Goal: Transaction & Acquisition: Purchase product/service

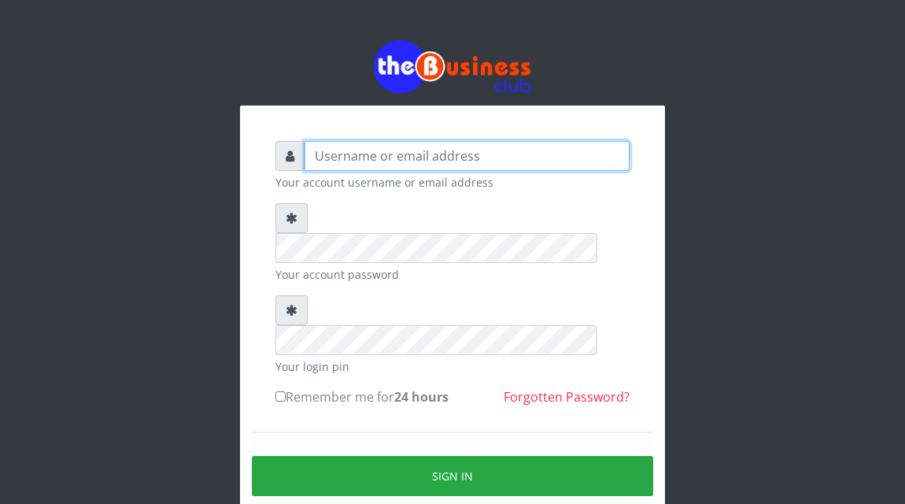
click at [334, 157] on input "text" at bounding box center [467, 156] width 325 height 30
type input "Atipeter"
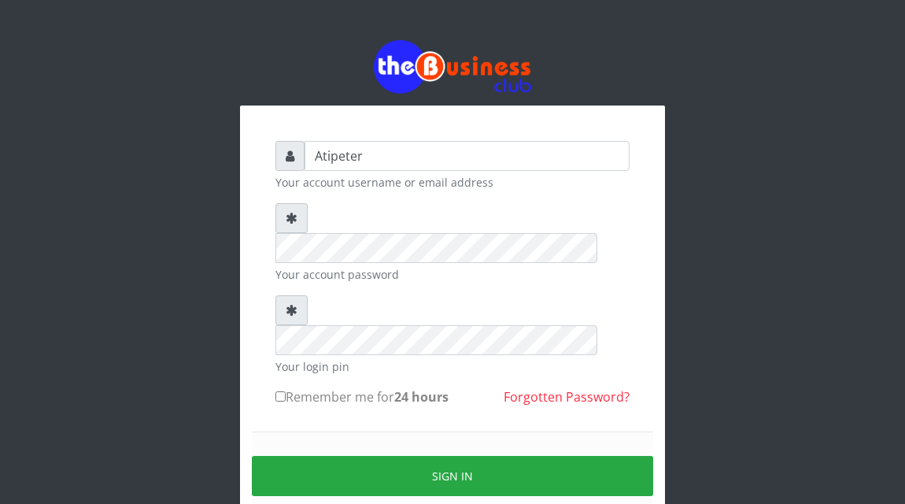
click at [280, 391] on input "Remember me for 24 hours" at bounding box center [281, 396] width 10 height 10
checkbox input "true"
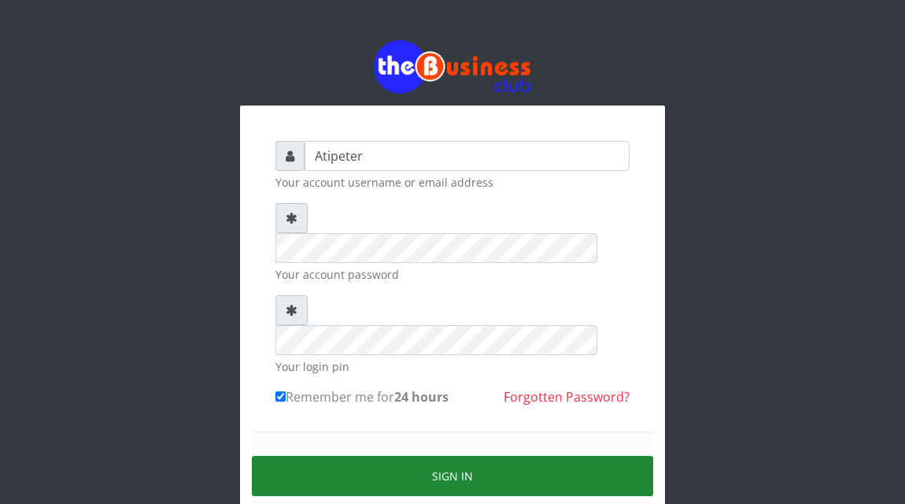
click at [423, 456] on button "Sign in" at bounding box center [453, 476] width 402 height 40
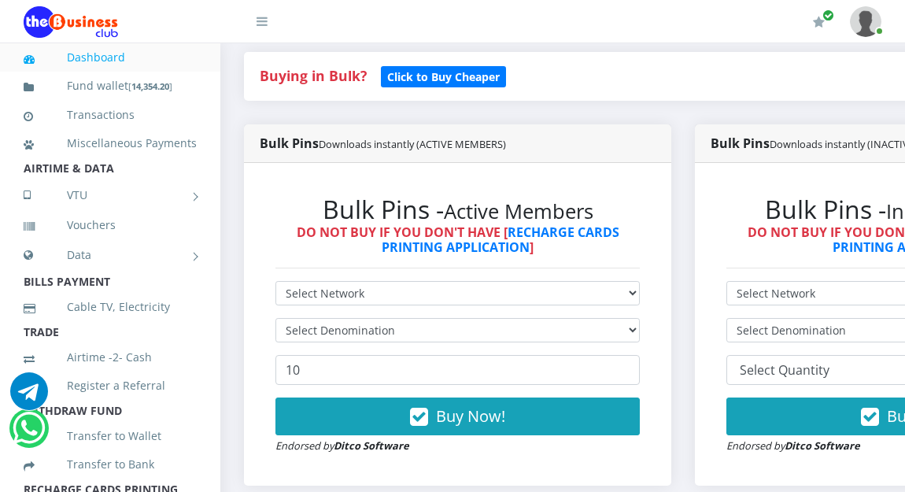
scroll to position [346, 0]
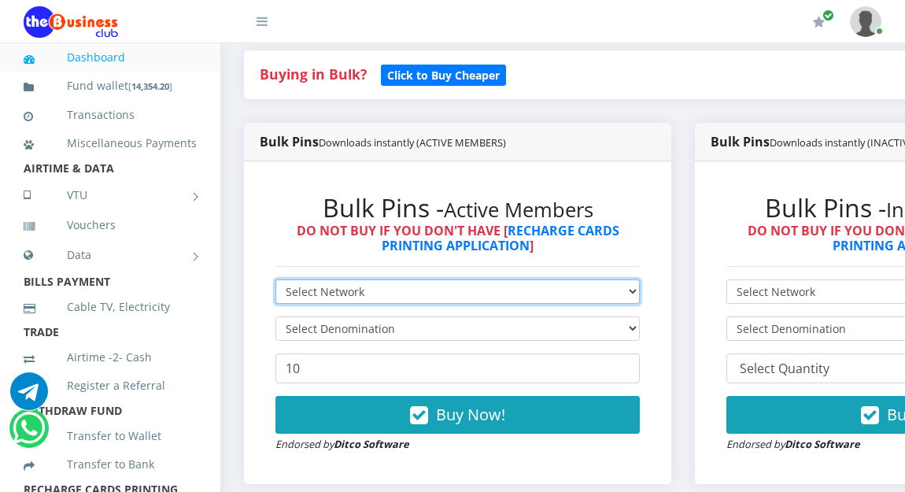
click at [334, 287] on select "Select Network MTN Globacom 9Mobile Airtel" at bounding box center [458, 292] width 365 height 24
select select "MTN"
click at [276, 282] on select "Select Network MTN Globacom 9Mobile Airtel" at bounding box center [458, 292] width 365 height 24
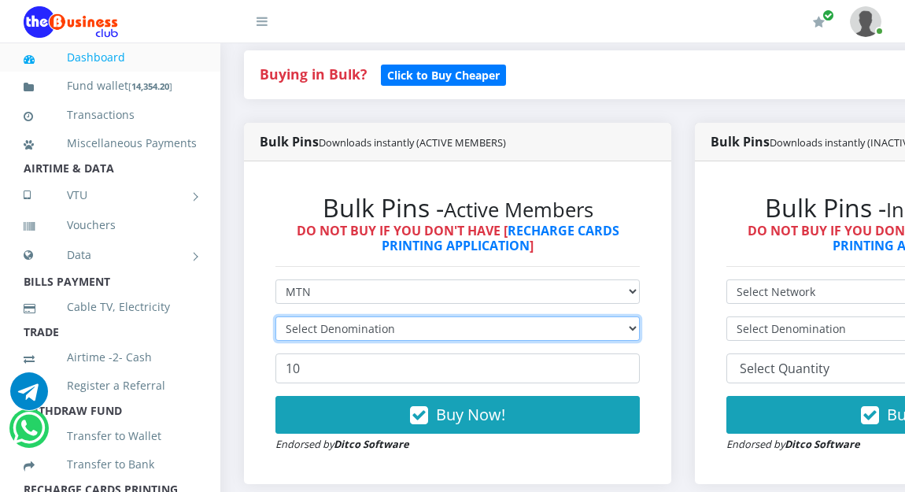
click at [317, 324] on select "Select Denomination" at bounding box center [458, 329] width 365 height 24
select select "484.7-500"
click at [276, 319] on select "Select Denomination MTN NGN100 - ₦96.94 MTN NGN200 - ₦193.88 MTN NGN400 - ₦387.…" at bounding box center [458, 329] width 365 height 24
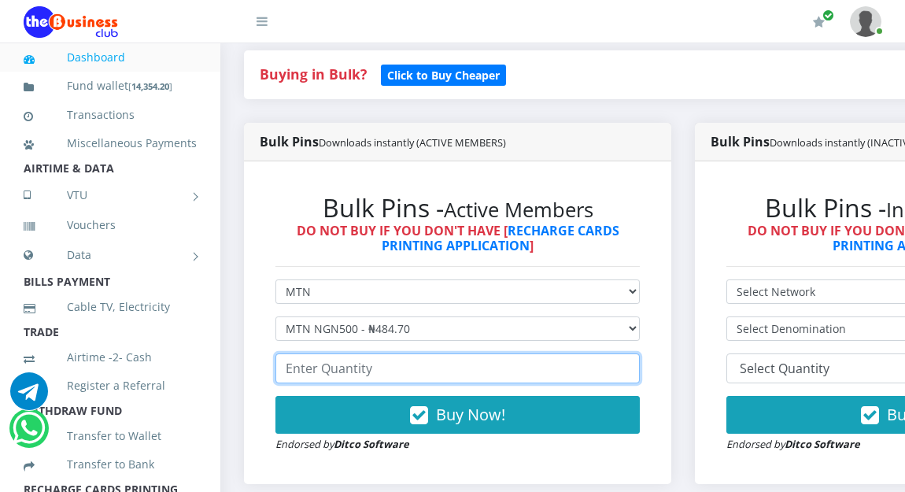
click at [332, 380] on input "number" at bounding box center [458, 369] width 365 height 30
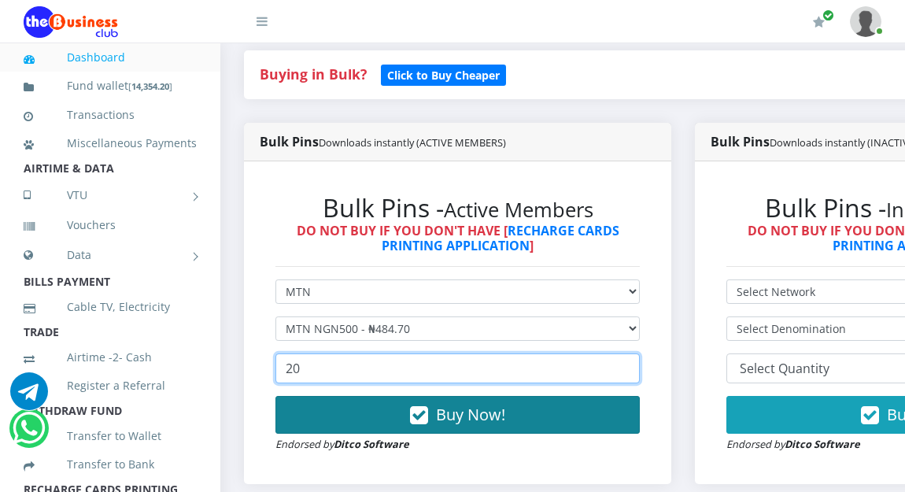
type input "20"
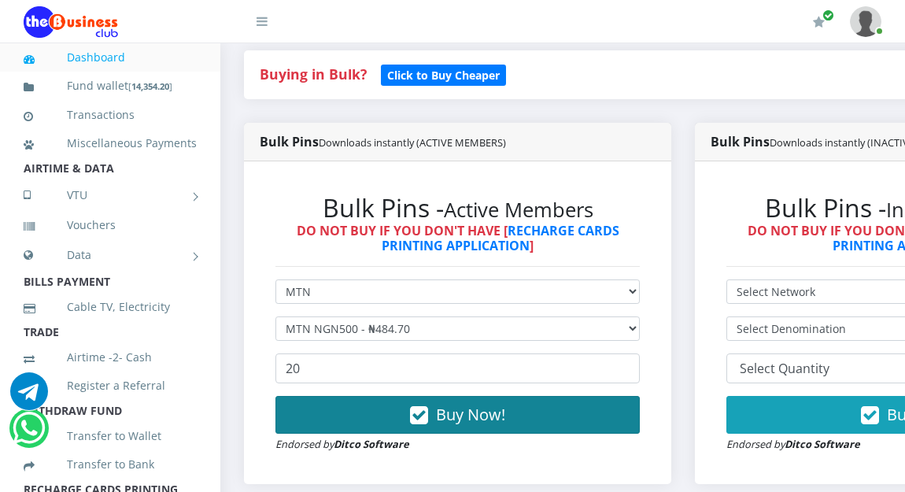
click at [381, 413] on button "Buy Now!" at bounding box center [458, 415] width 365 height 38
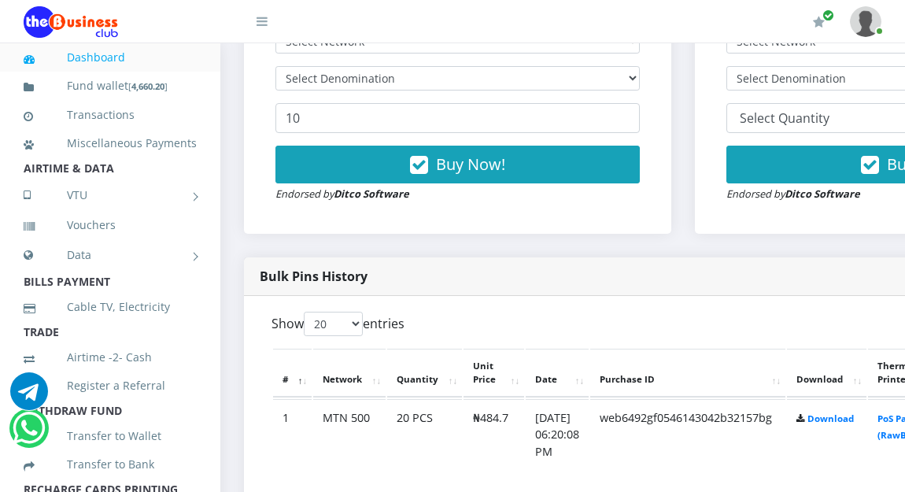
scroll to position [598, 0]
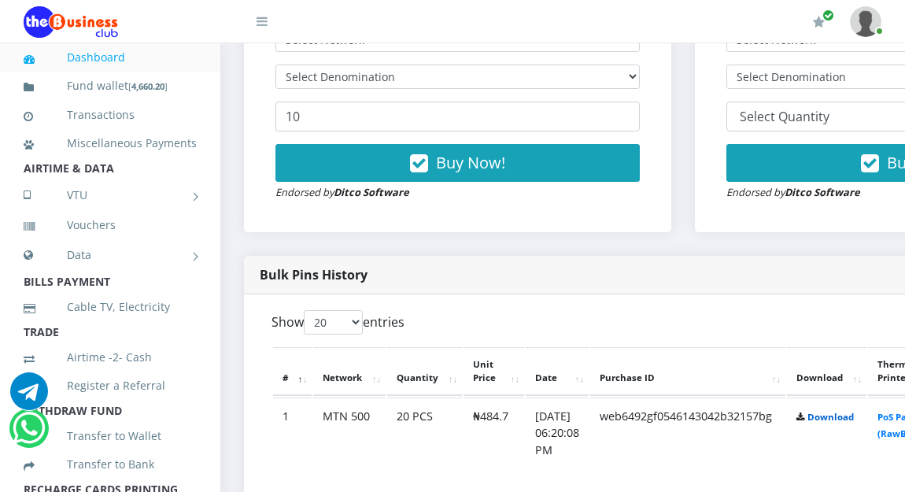
click at [849, 420] on link "Download" at bounding box center [831, 417] width 46 height 12
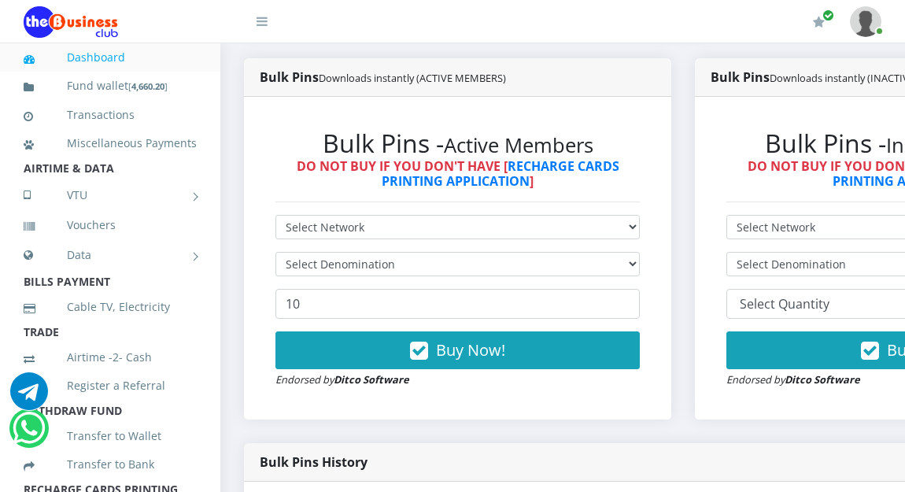
scroll to position [409, 0]
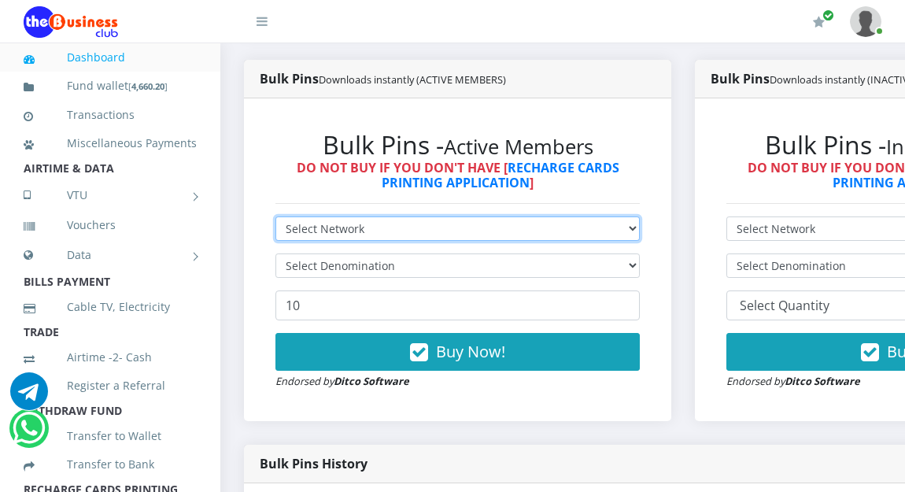
click at [373, 227] on select "Select Network MTN Globacom 9Mobile Airtel" at bounding box center [458, 229] width 365 height 24
select select "MTN"
click at [276, 219] on select "Select Network MTN Globacom 9Mobile Airtel" at bounding box center [458, 229] width 365 height 24
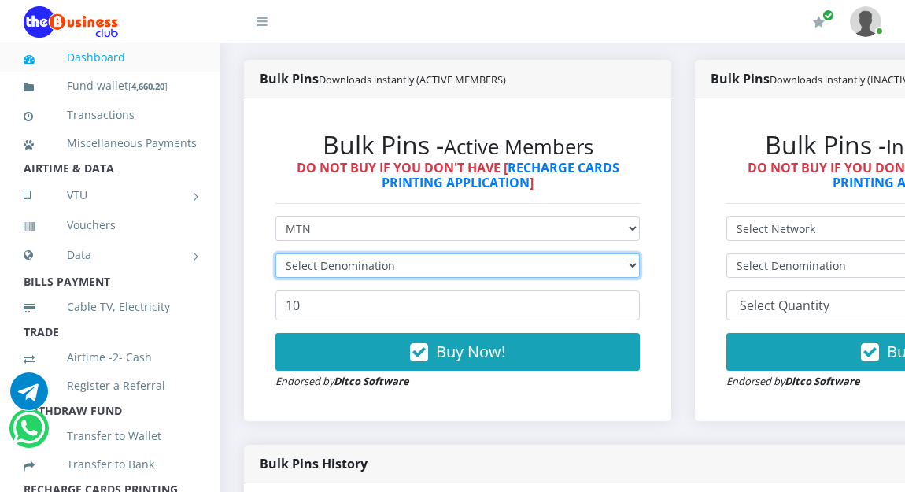
click at [359, 271] on select "Select Denomination" at bounding box center [458, 266] width 365 height 24
select select "193.88-200"
click at [276, 256] on select "Select Denomination MTN NGN100 - ₦96.94 MTN NGN200 - ₦193.88 MTN NGN400 - ₦387.…" at bounding box center [458, 266] width 365 height 24
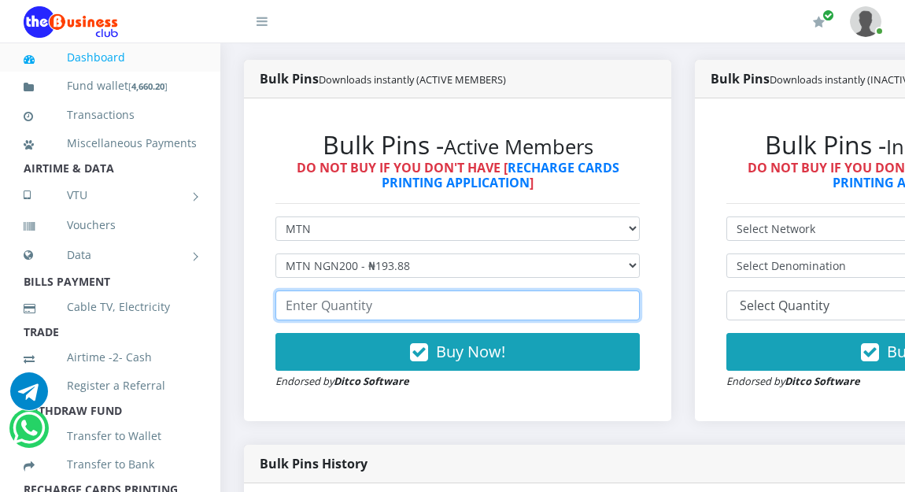
click at [349, 311] on input "number" at bounding box center [458, 306] width 365 height 30
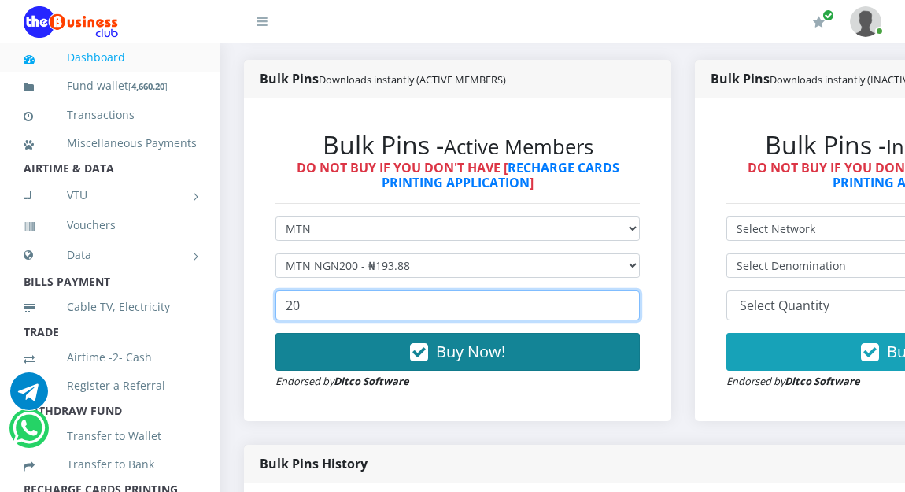
type input "20"
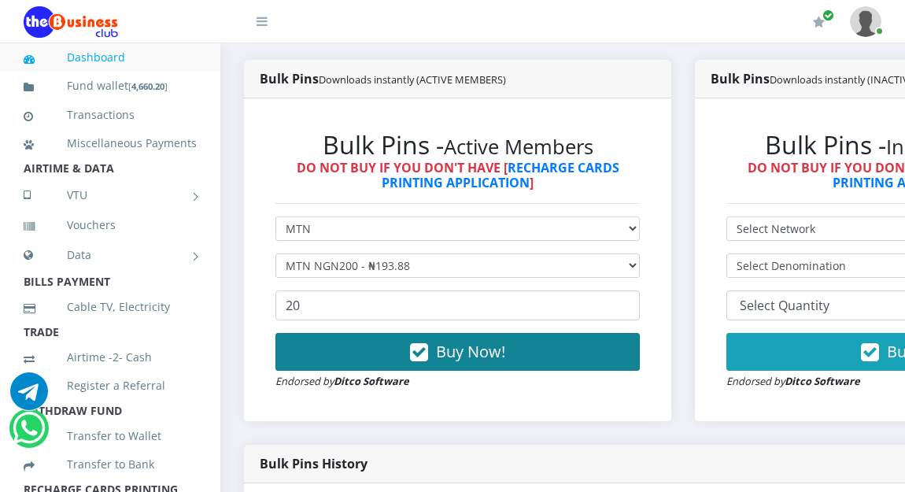
click at [401, 355] on button "Buy Now!" at bounding box center [458, 352] width 365 height 38
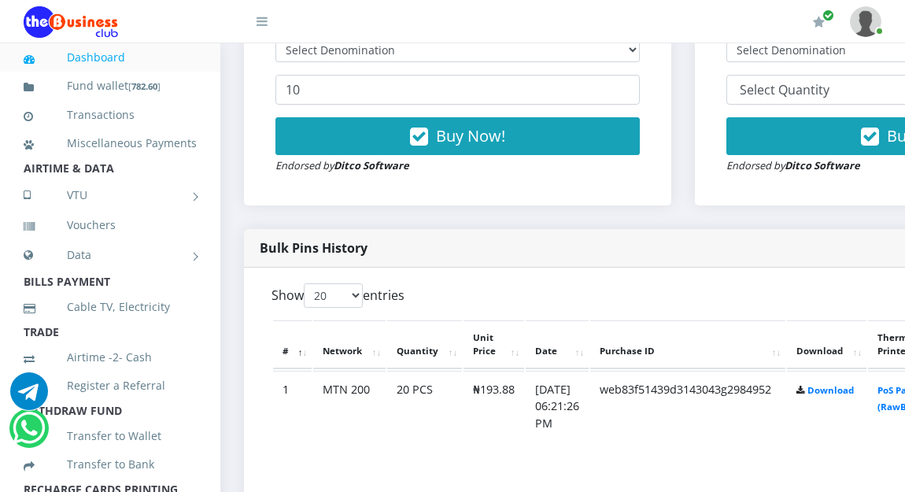
scroll to position [630, 0]
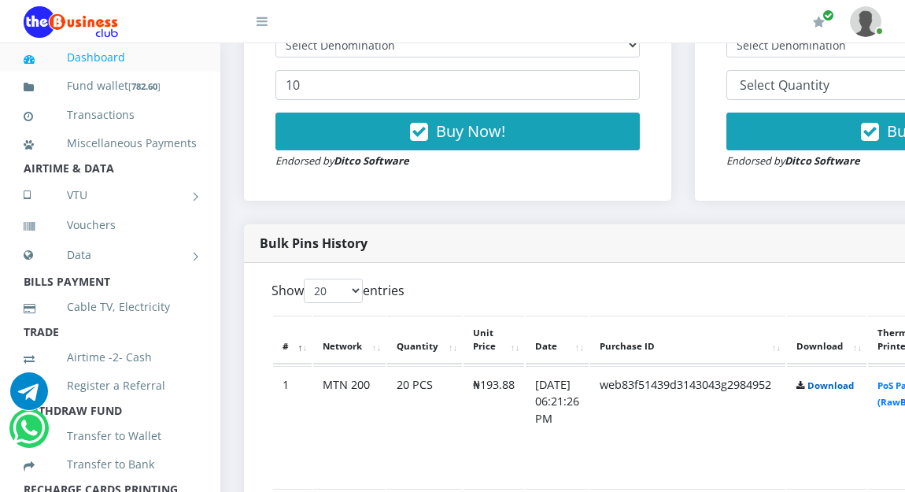
click at [850, 387] on link "Download" at bounding box center [831, 385] width 46 height 12
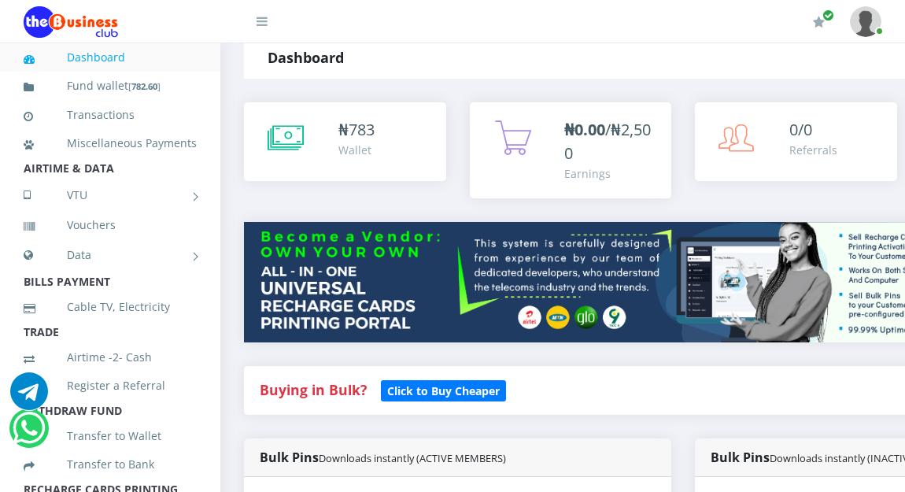
scroll to position [0, 0]
